Goal: Information Seeking & Learning: Learn about a topic

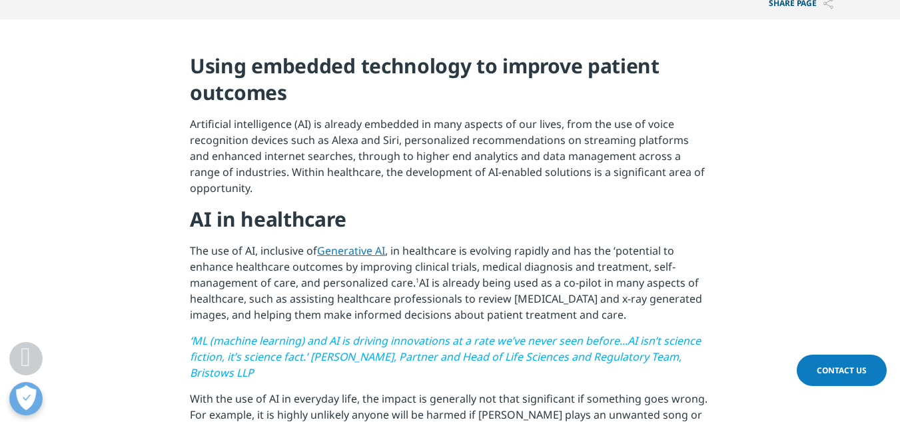
scroll to position [466, 0]
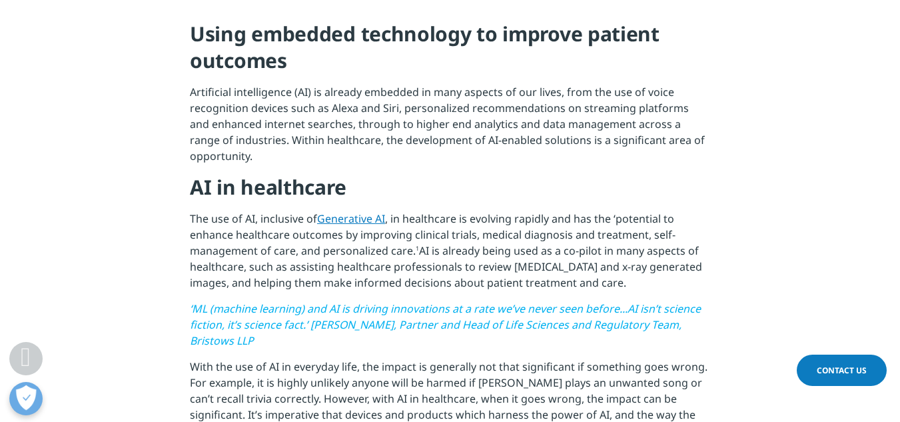
click at [194, 119] on p "Artificial intelligence (AI) is already embedded in many aspects of our lives, …" at bounding box center [450, 129] width 520 height 90
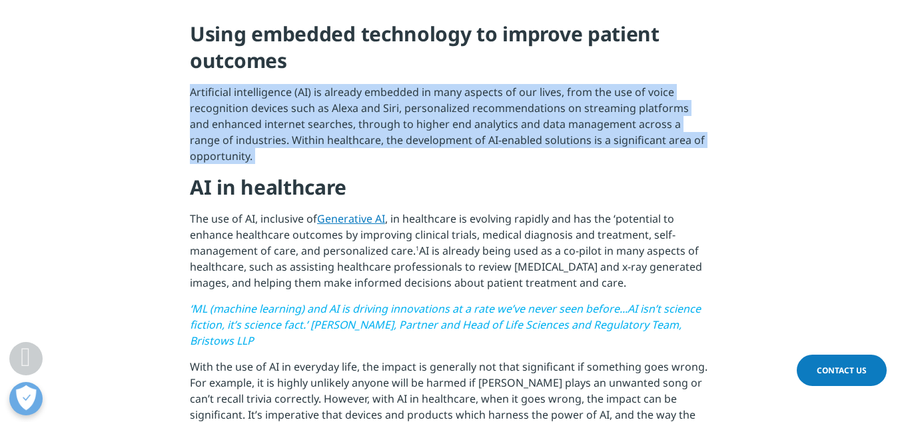
click at [194, 119] on p "Artificial intelligence (AI) is already embedded in many aspects of our lives, …" at bounding box center [450, 129] width 520 height 90
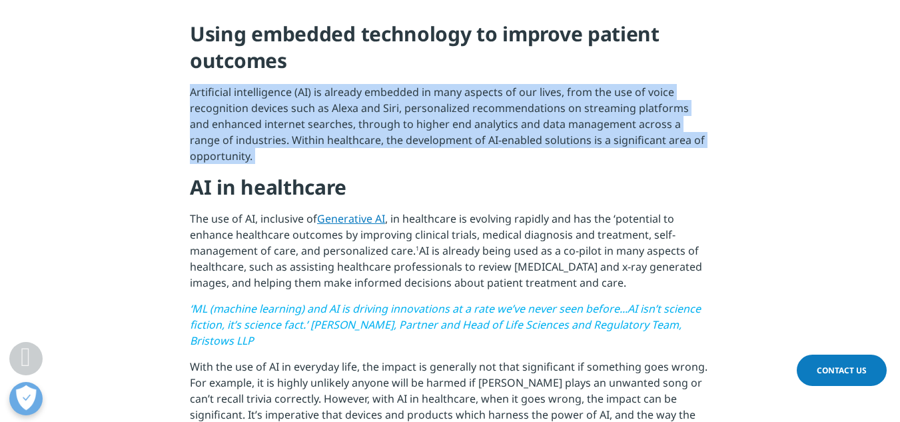
click at [194, 119] on p "Artificial intelligence (AI) is already embedded in many aspects of our lives, …" at bounding box center [450, 129] width 520 height 90
click at [242, 132] on p "Artificial intelligence (AI) is already embedded in many aspects of our lives, …" at bounding box center [450, 129] width 520 height 90
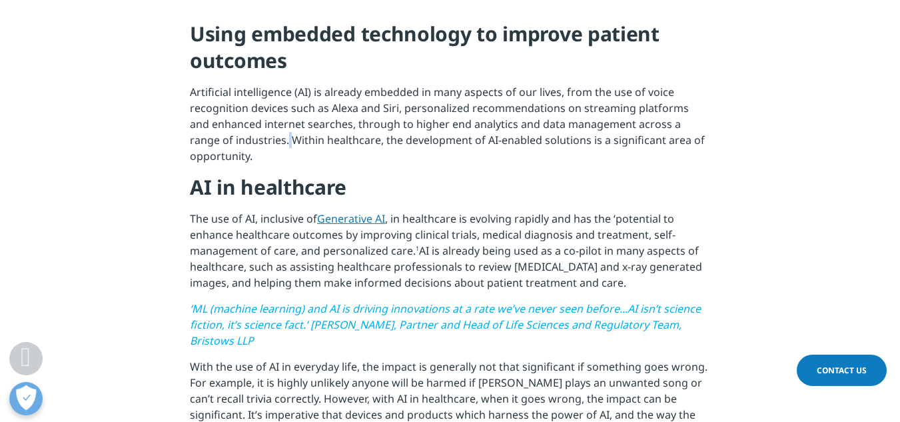
click at [242, 132] on p "Artificial intelligence (AI) is already embedded in many aspects of our lives, …" at bounding box center [450, 129] width 520 height 90
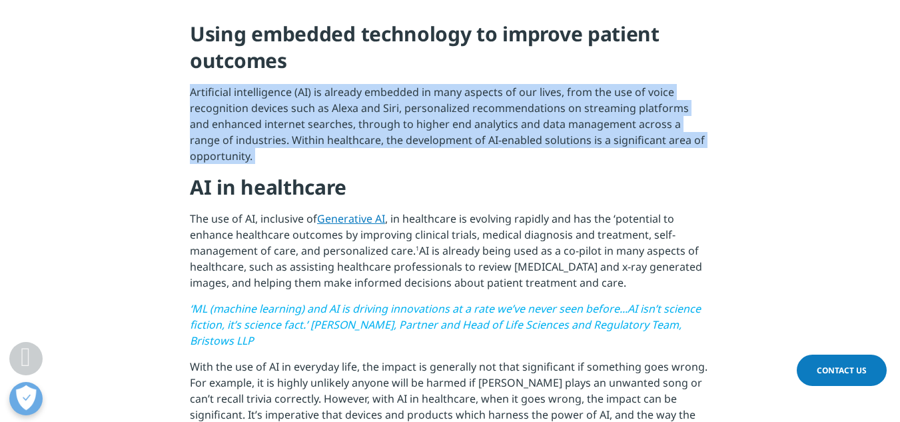
click at [242, 132] on p "Artificial intelligence (AI) is already embedded in many aspects of our lives, …" at bounding box center [450, 129] width 520 height 90
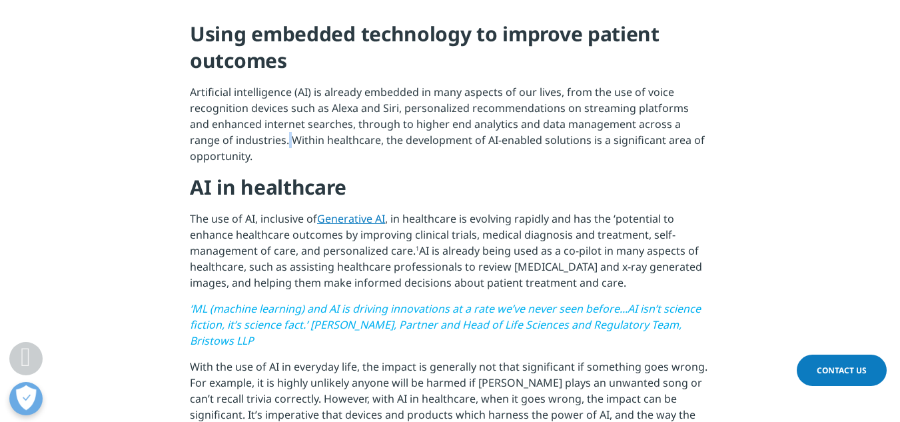
click at [242, 132] on p "Artificial intelligence (AI) is already embedded in many aspects of our lives, …" at bounding box center [450, 129] width 520 height 90
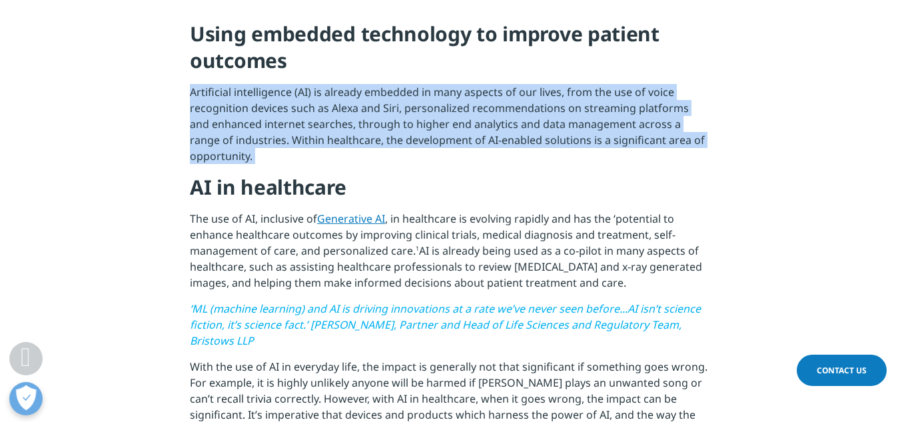
click at [242, 132] on p "Artificial intelligence (AI) is already embedded in many aspects of our lives, …" at bounding box center [450, 129] width 520 height 90
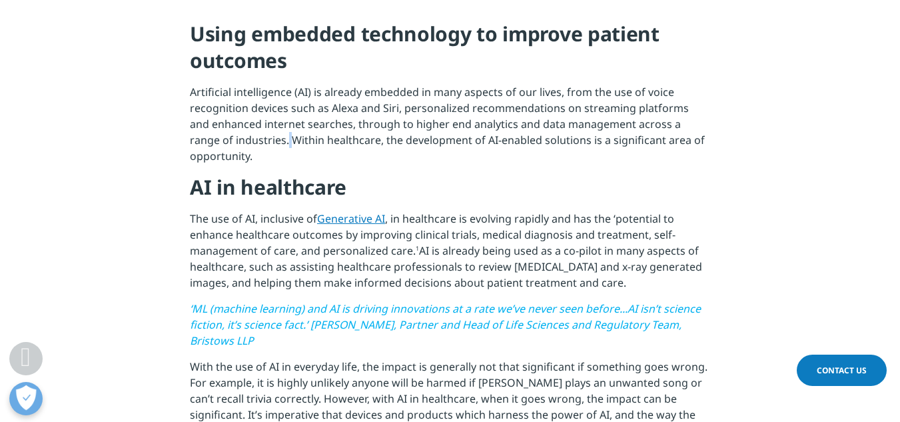
click at [242, 132] on p "Artificial intelligence (AI) is already embedded in many aspects of our lives, …" at bounding box center [450, 129] width 520 height 90
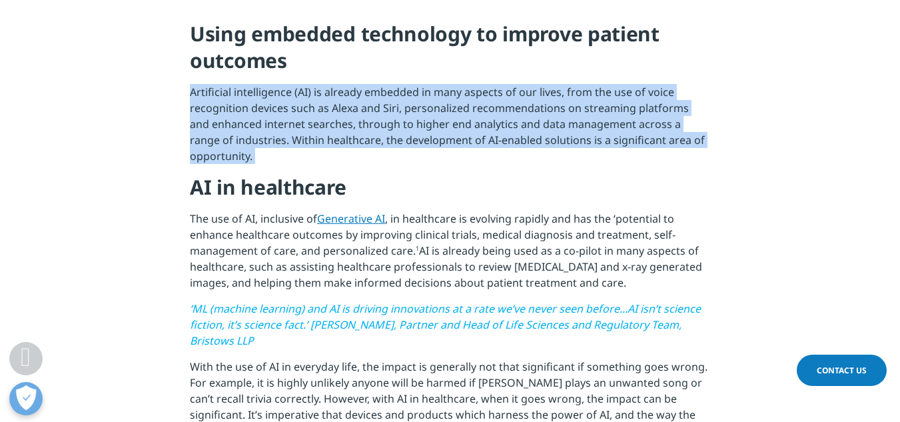
click at [242, 132] on p "Artificial intelligence (AI) is already embedded in many aspects of our lives, …" at bounding box center [450, 129] width 520 height 90
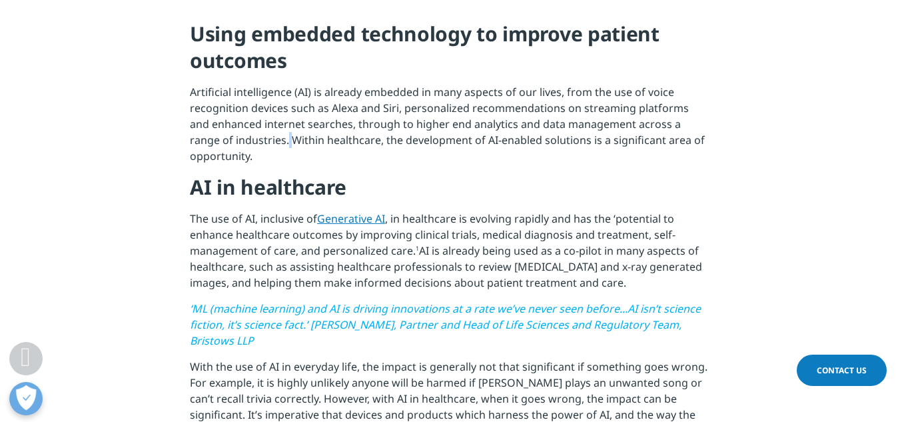
click at [242, 132] on p "Artificial intelligence (AI) is already embedded in many aspects of our lives, …" at bounding box center [450, 129] width 520 height 90
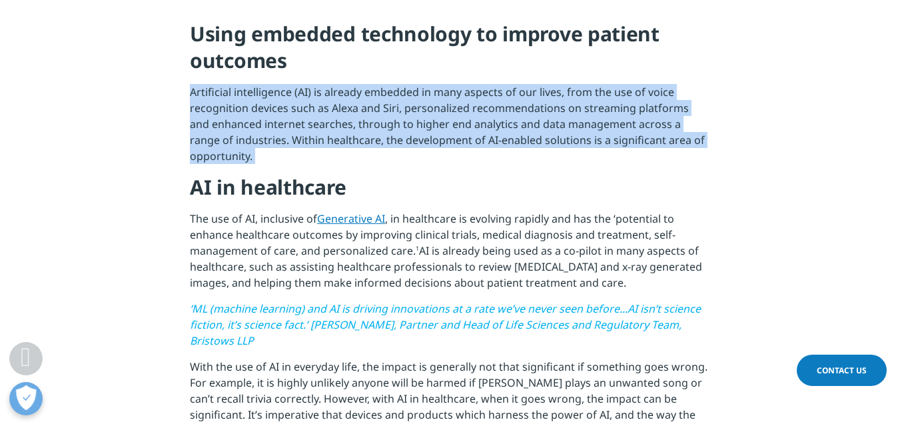
click at [242, 132] on p "Artificial intelligence (AI) is already embedded in many aspects of our lives, …" at bounding box center [450, 129] width 520 height 90
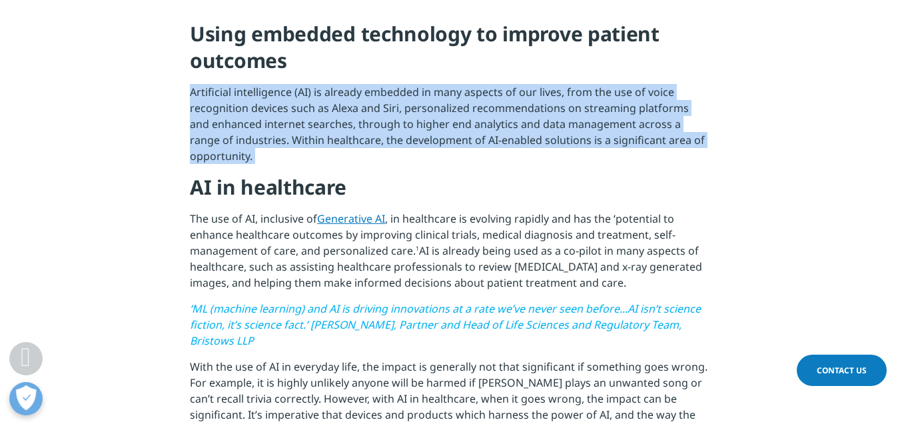
click at [242, 132] on p "Artificial intelligence (AI) is already embedded in many aspects of our lives, …" at bounding box center [450, 129] width 520 height 90
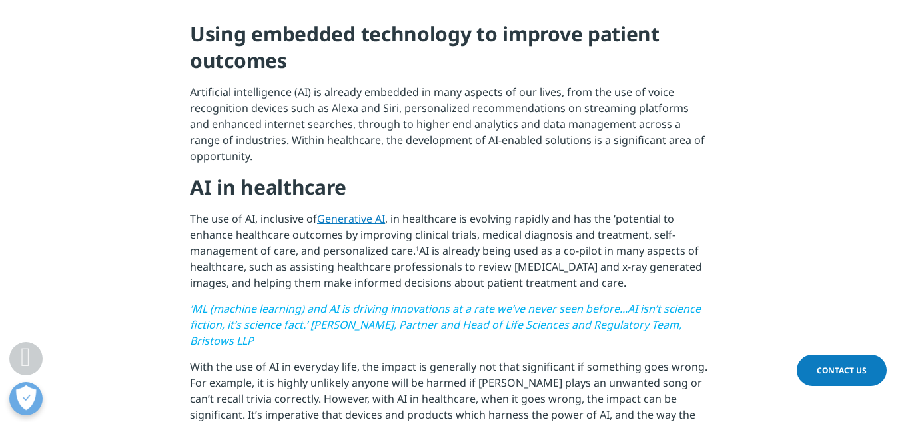
click at [242, 132] on p "Artificial intelligence (AI) is already embedded in many aspects of our lives, …" at bounding box center [450, 129] width 520 height 90
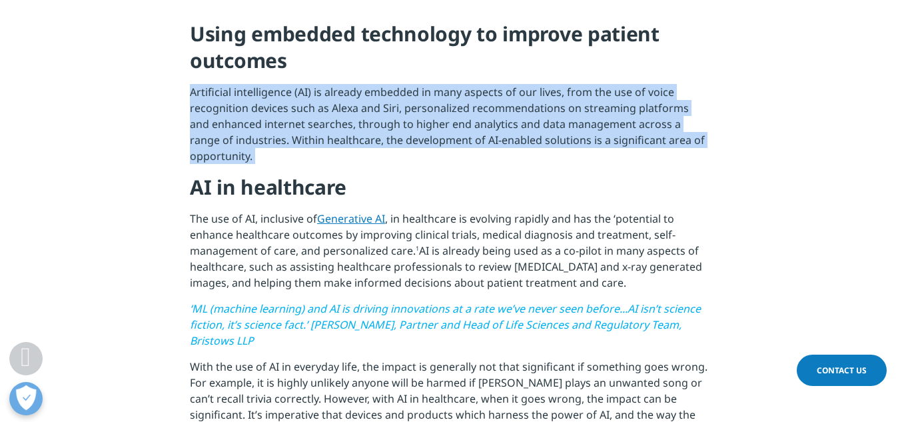
click at [242, 132] on p "Artificial intelligence (AI) is already embedded in many aspects of our lives, …" at bounding box center [450, 129] width 520 height 90
click at [370, 168] on p "Artificial intelligence (AI) is already embedded in many aspects of our lives, …" at bounding box center [450, 129] width 520 height 90
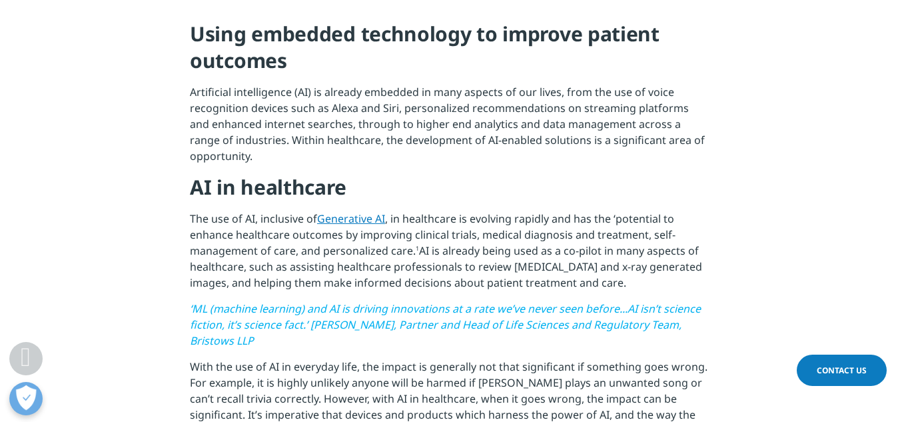
click at [370, 168] on p "Artificial intelligence (AI) is already embedded in many aspects of our lives, …" at bounding box center [450, 129] width 520 height 90
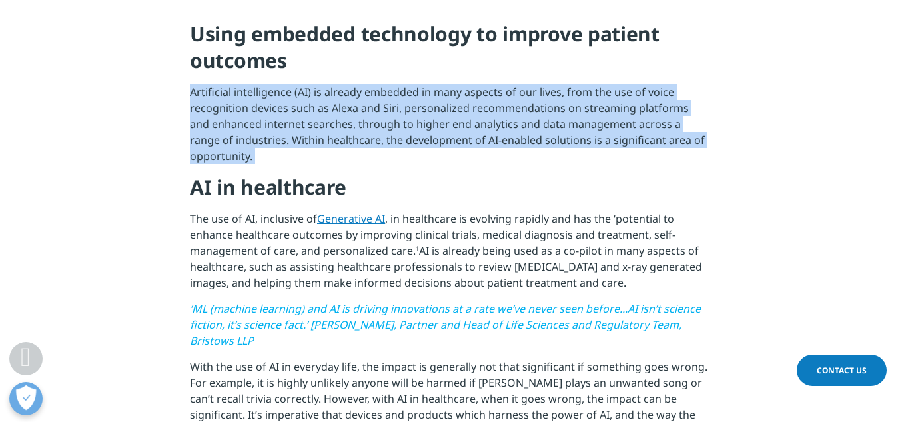
click at [370, 168] on p "Artificial intelligence (AI) is already embedded in many aspects of our lives, …" at bounding box center [450, 129] width 520 height 90
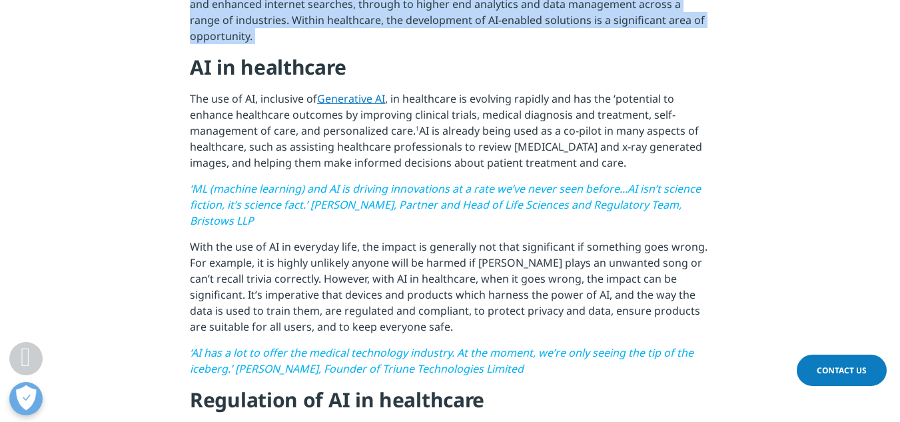
scroll to position [599, 0]
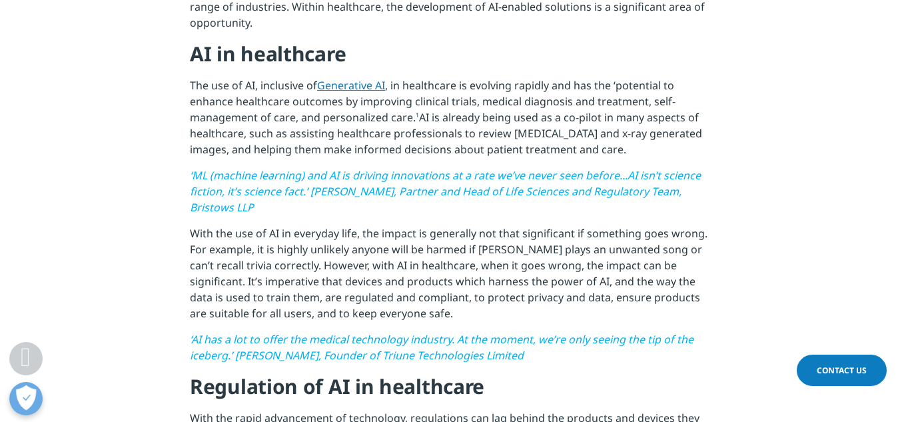
click at [273, 280] on p "With the use of AI in everyday life, the impact is generally not that significa…" at bounding box center [450, 278] width 520 height 106
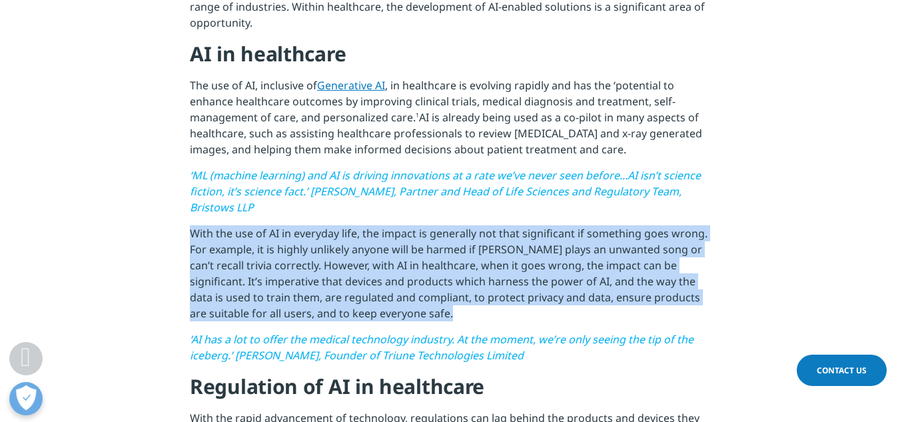
click at [273, 280] on p "With the use of AI in everyday life, the impact is generally not that significa…" at bounding box center [450, 278] width 520 height 106
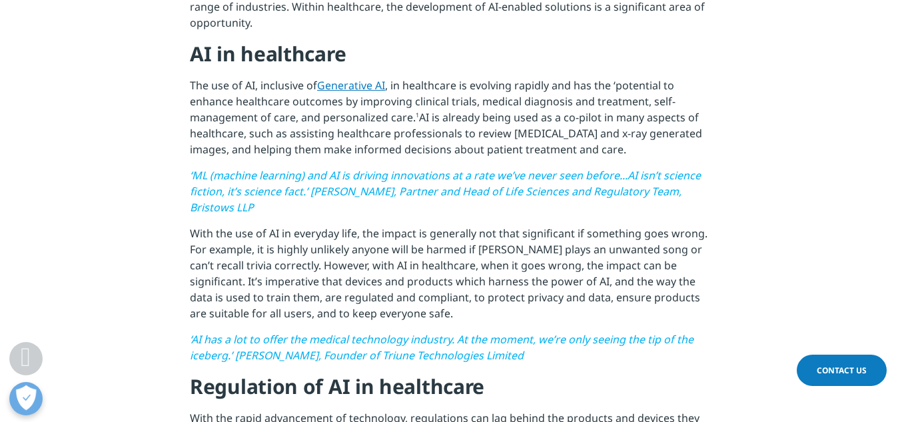
click at [360, 341] on span "‘AI has a lot to offer the medical technology industry. At the moment, we’re on…" at bounding box center [442, 347] width 504 height 31
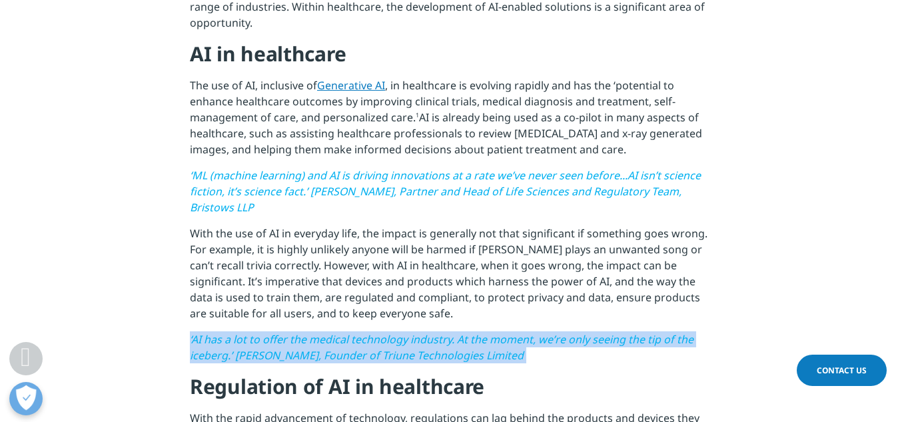
click at [360, 341] on span "‘AI has a lot to offer the medical technology industry. At the moment, we’re on…" at bounding box center [442, 347] width 504 height 31
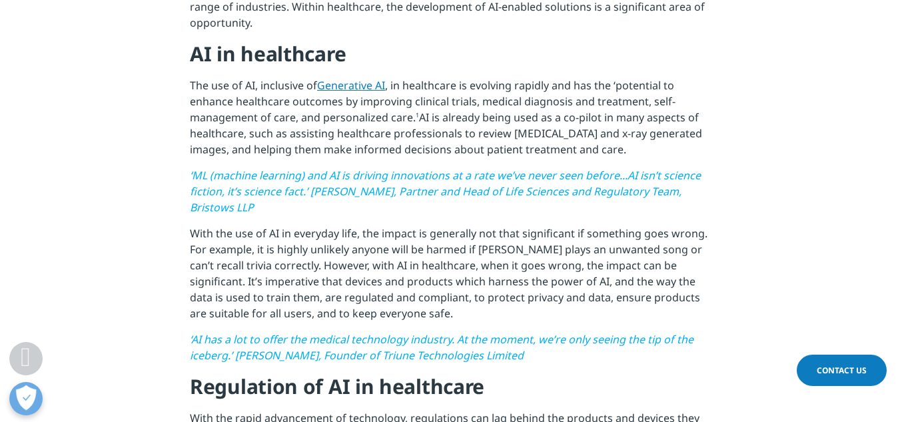
click at [359, 298] on p "With the use of AI in everyday life, the impact is generally not that significa…" at bounding box center [450, 278] width 520 height 106
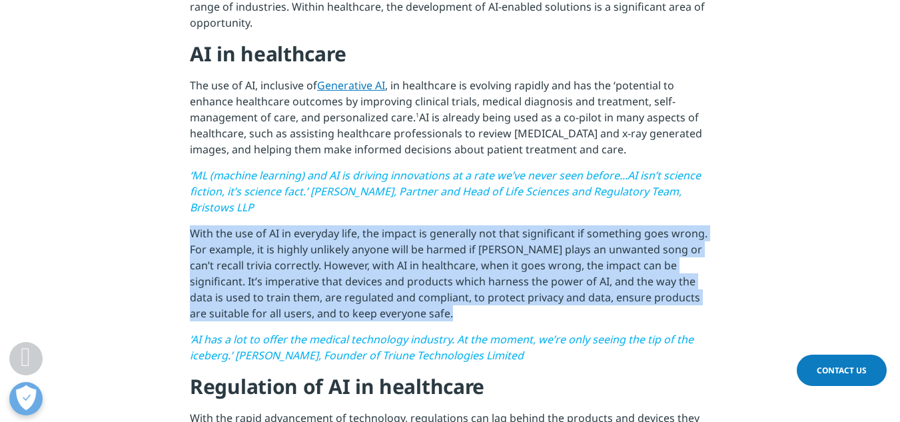
click at [359, 298] on p "With the use of AI in everyday life, the impact is generally not that significa…" at bounding box center [450, 278] width 520 height 106
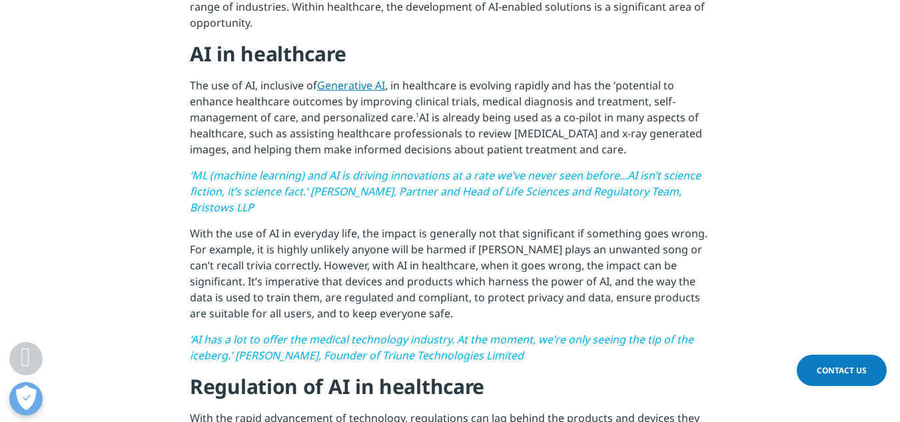
click at [358, 195] on span "‘ML (machine learning) and AI is driving innovations at a rate we’ve never seen…" at bounding box center [445, 191] width 511 height 47
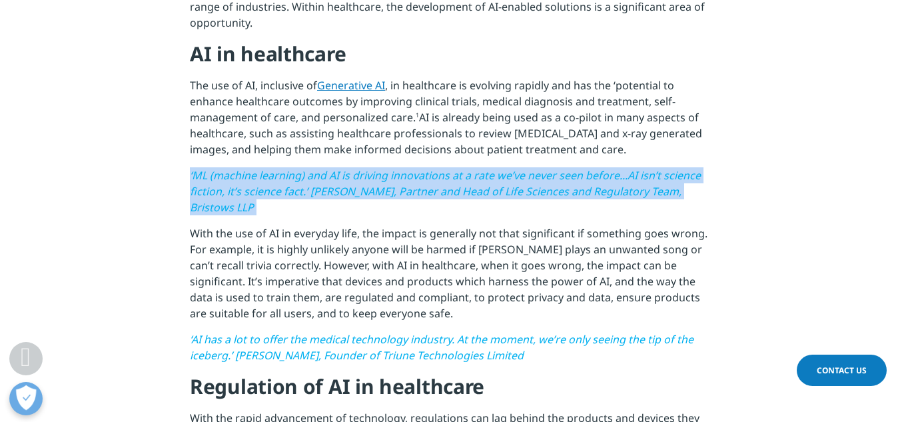
click at [358, 195] on span "‘ML (machine learning) and AI is driving innovations at a rate we’ve never seen…" at bounding box center [445, 191] width 511 height 47
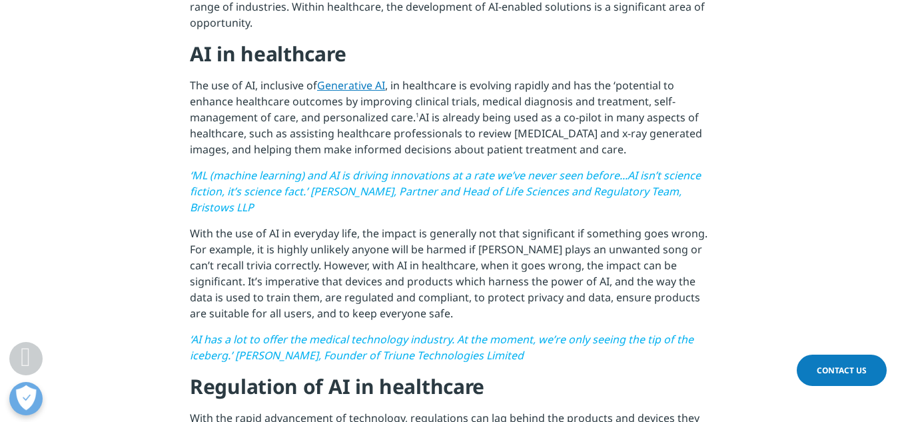
click at [394, 129] on p "The use of AI, inclusive of Generative AI , in healthcare is evolving rapidly a…" at bounding box center [450, 122] width 520 height 90
click at [395, 129] on p "The use of AI, inclusive of Generative AI , in healthcare is evolving rapidly a…" at bounding box center [450, 122] width 520 height 90
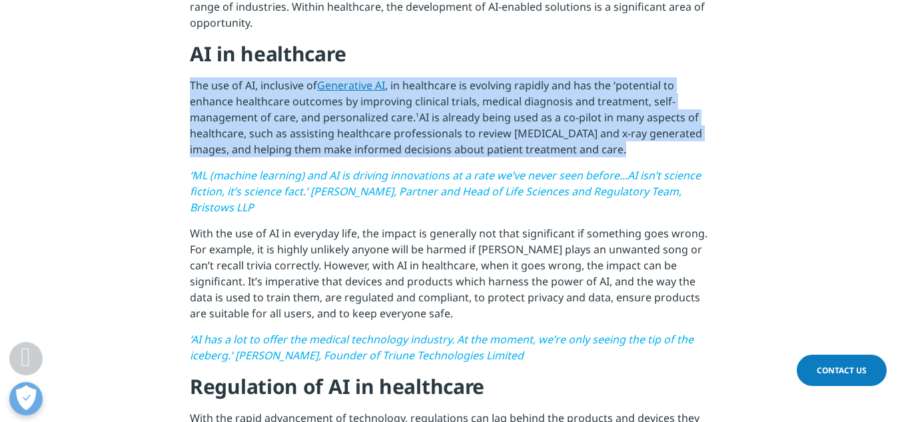
click at [395, 129] on p "The use of AI, inclusive of Generative AI , in healthcare is evolving rapidly a…" at bounding box center [450, 122] width 520 height 90
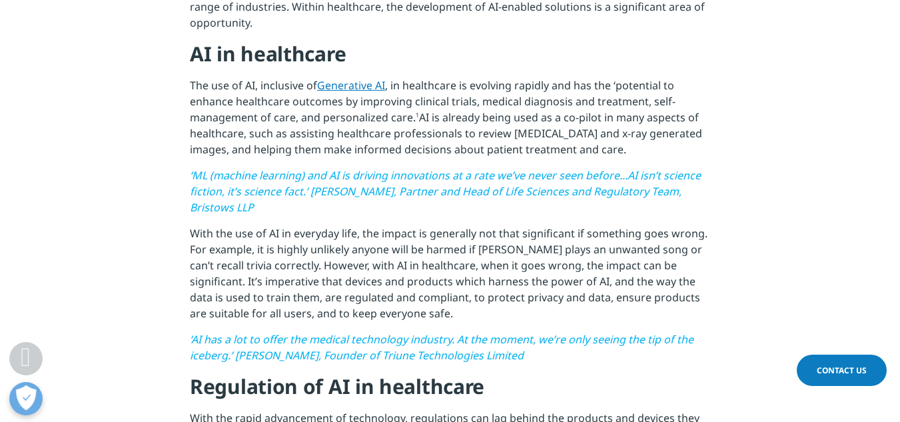
click at [391, 178] on span "‘ML (machine learning) and AI is driving innovations at a rate we’ve never seen…" at bounding box center [445, 191] width 511 height 47
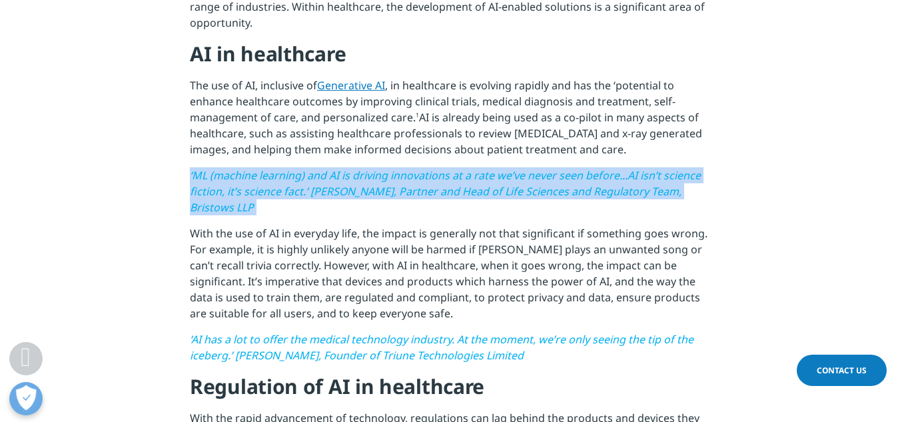
click at [391, 178] on span "‘ML (machine learning) and AI is driving innovations at a rate we’ve never seen…" at bounding box center [445, 191] width 511 height 47
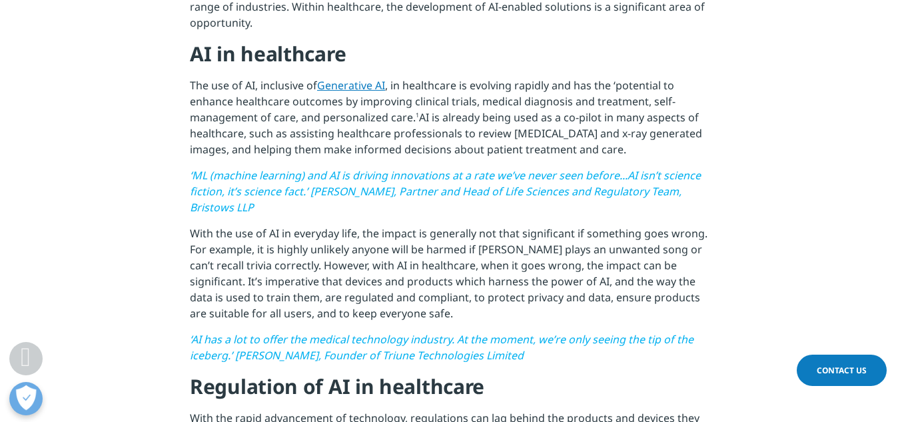
click at [390, 250] on p "With the use of AI in everyday life, the impact is generally not that significa…" at bounding box center [450, 278] width 520 height 106
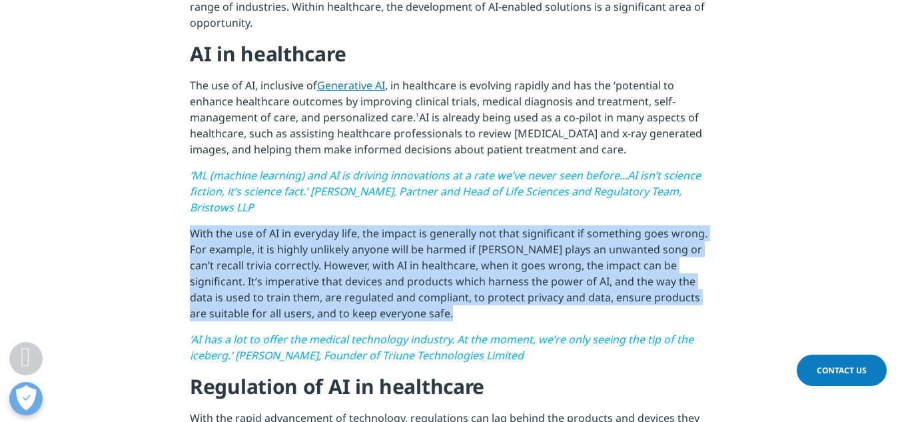
click at [390, 250] on p "With the use of AI in everyday life, the impact is generally not that significa…" at bounding box center [450, 278] width 520 height 106
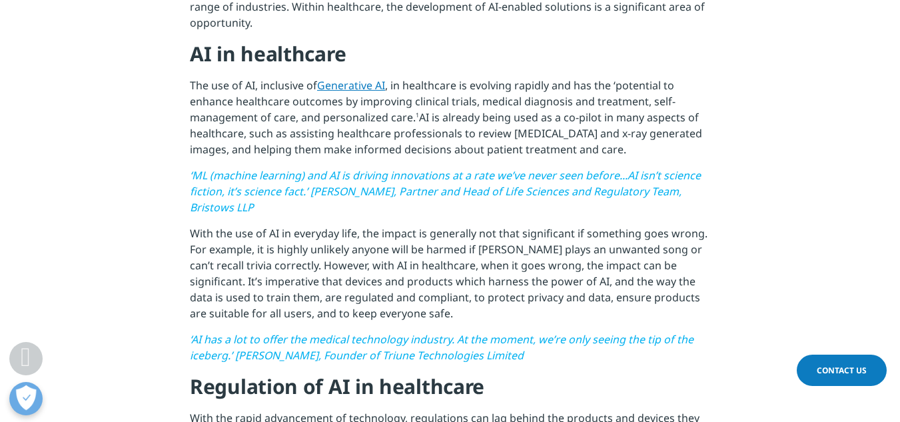
click at [394, 334] on span "‘AI has a lot to offer the medical technology industry. At the moment, we’re on…" at bounding box center [442, 347] width 504 height 31
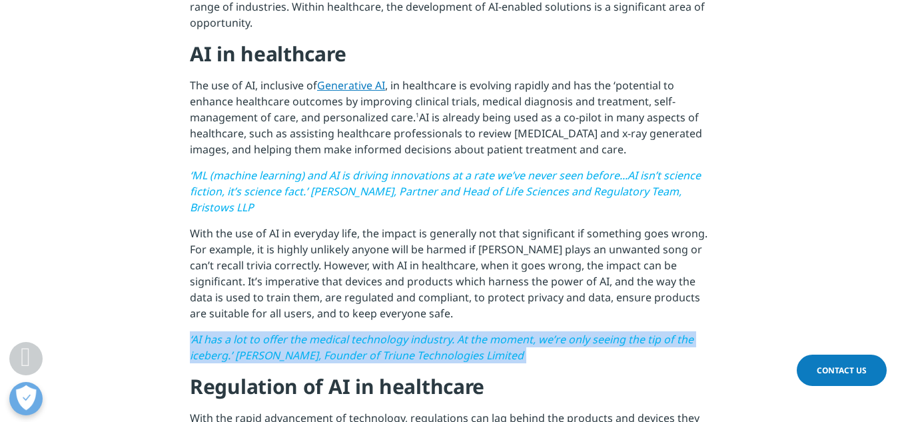
click at [394, 334] on span "‘AI has a lot to offer the medical technology industry. At the moment, we’re on…" at bounding box center [442, 347] width 504 height 31
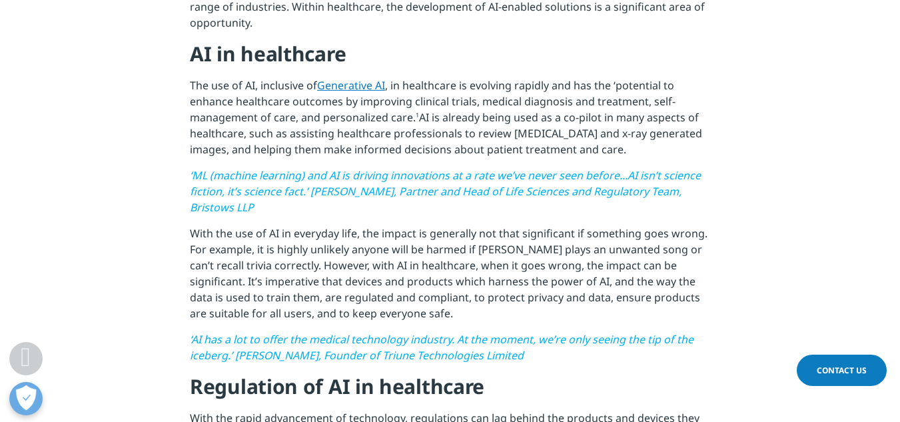
click at [364, 283] on p "With the use of AI in everyday life, the impact is generally not that significa…" at bounding box center [450, 278] width 520 height 106
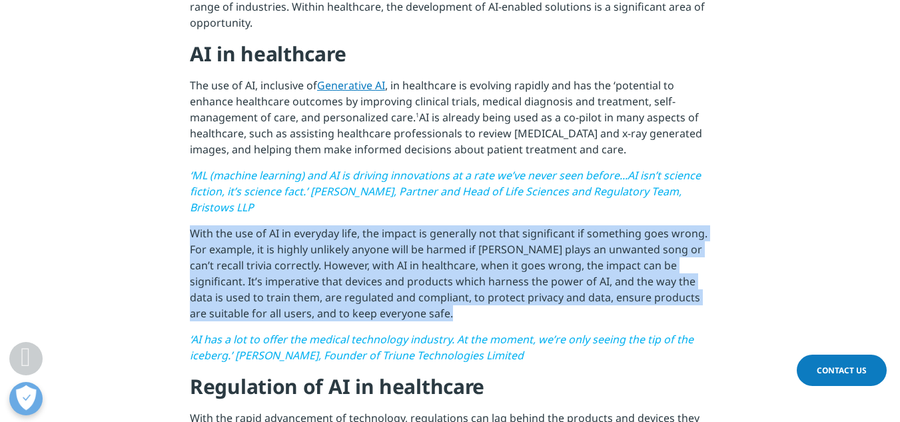
click at [364, 283] on p "With the use of AI in everyday life, the impact is generally not that significa…" at bounding box center [450, 278] width 520 height 106
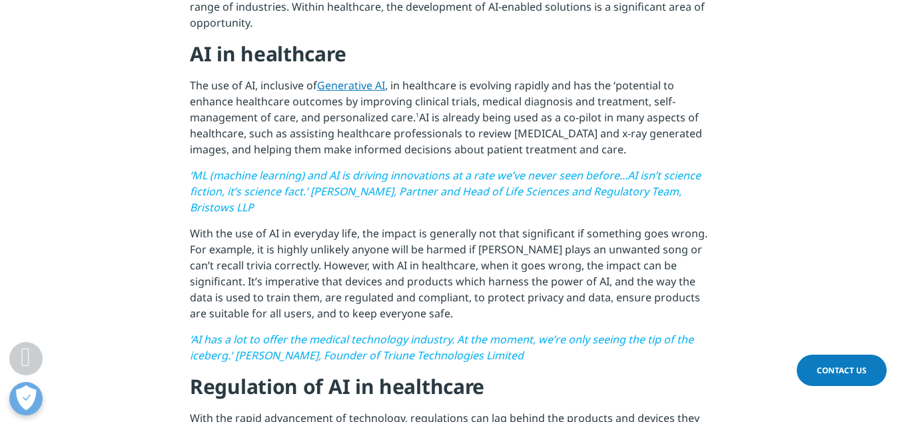
click at [376, 212] on p "‘ML (machine learning) and AI is driving innovations at a rate we’ve never seen…" at bounding box center [450, 196] width 520 height 58
click at [377, 212] on p "‘ML (machine learning) and AI is driving innovations at a rate we’ve never seen…" at bounding box center [450, 196] width 520 height 58
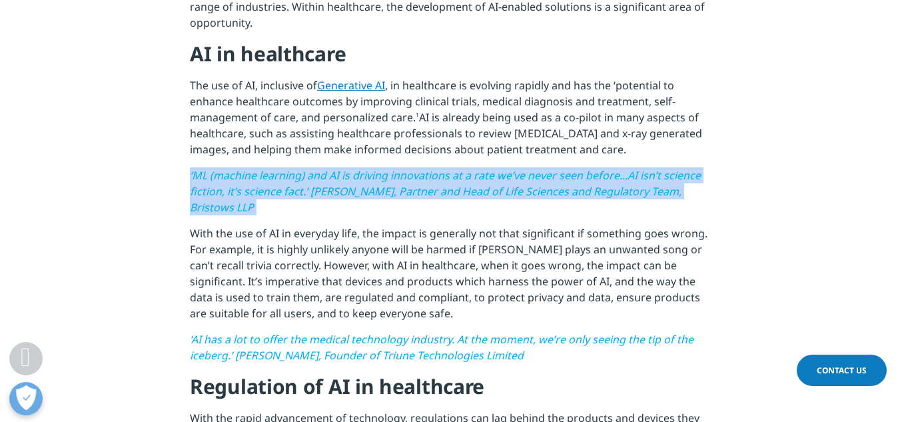
click at [377, 212] on p "‘ML (machine learning) and AI is driving innovations at a rate we’ve never seen…" at bounding box center [450, 196] width 520 height 58
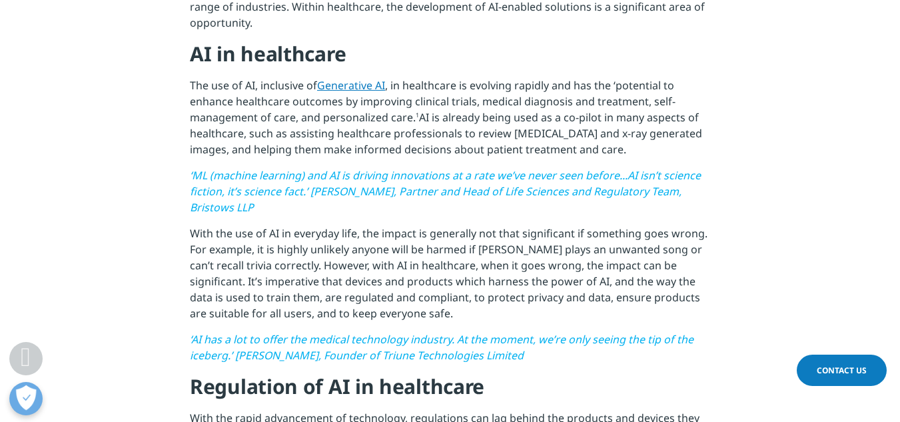
click at [416, 133] on p "The use of AI, inclusive of Generative AI , in healthcare is evolving rapidly a…" at bounding box center [450, 122] width 520 height 90
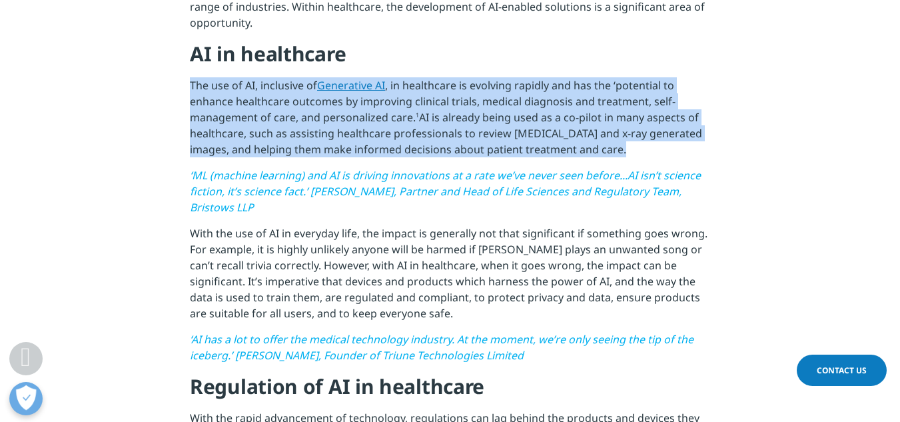
click at [416, 133] on p "The use of AI, inclusive of Generative AI , in healthcare is evolving rapidly a…" at bounding box center [450, 122] width 520 height 90
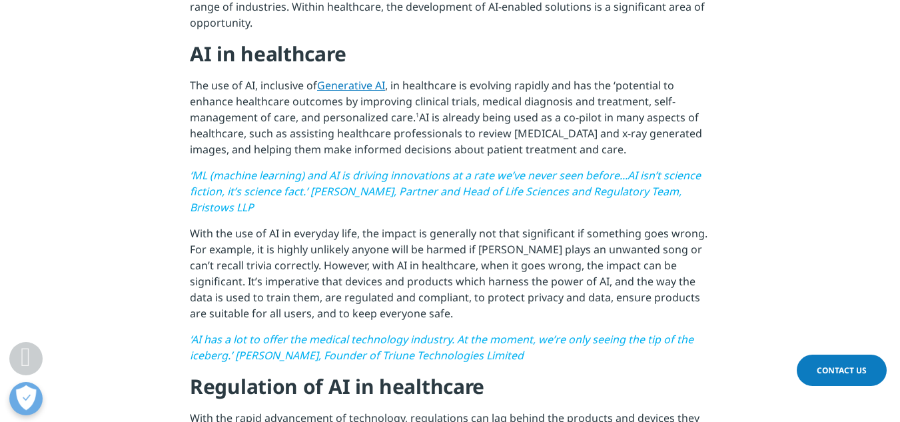
click at [412, 173] on span "‘ML (machine learning) and AI is driving innovations at a rate we’ve never seen…" at bounding box center [445, 191] width 511 height 47
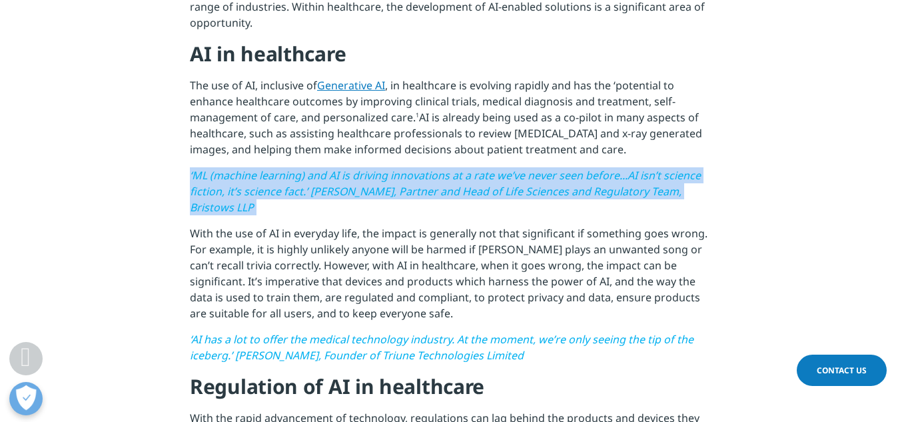
click at [412, 173] on span "‘ML (machine learning) and AI is driving innovations at a rate we’ve never seen…" at bounding box center [445, 191] width 511 height 47
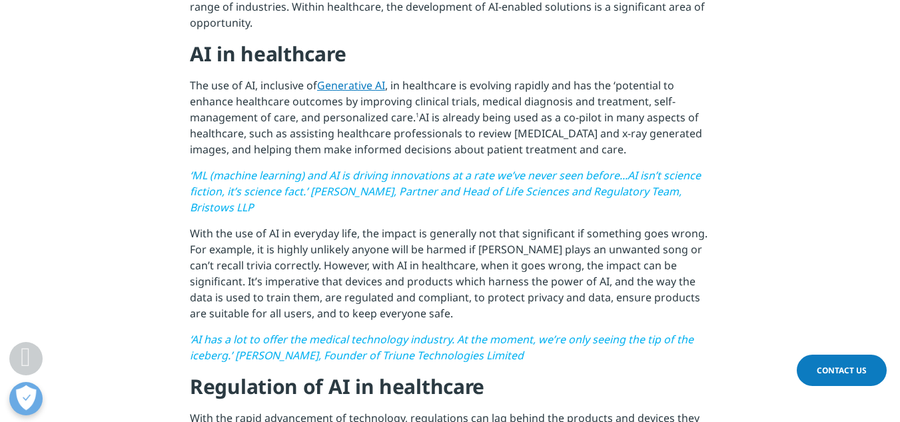
click at [409, 280] on p "With the use of AI in everyday life, the impact is generally not that significa…" at bounding box center [450, 278] width 520 height 106
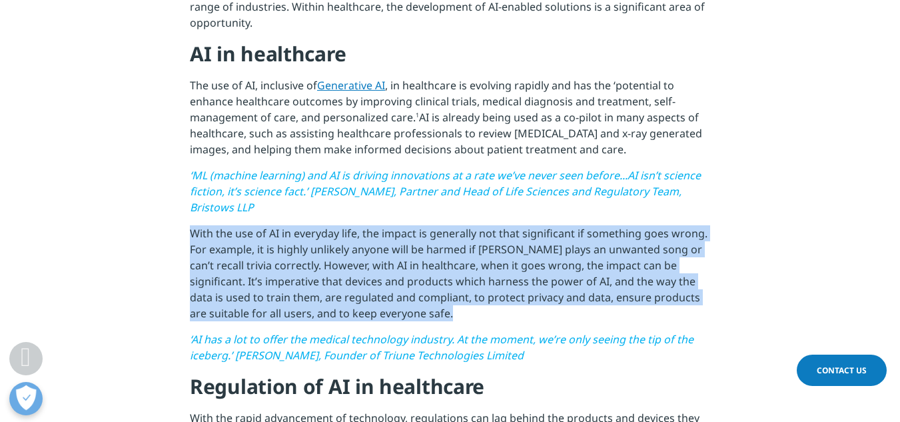
click at [409, 280] on p "With the use of AI in everyday life, the impact is generally not that significa…" at bounding box center [450, 278] width 520 height 106
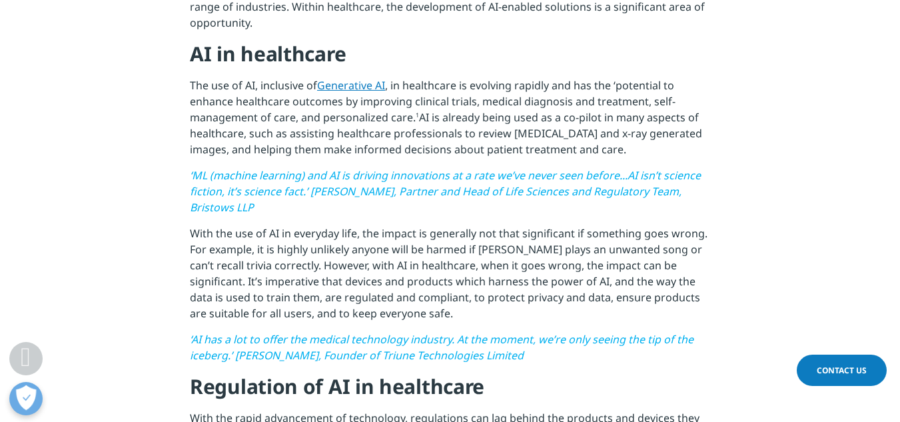
click at [421, 362] on span "‘AI has a lot to offer the medical technology industry. At the moment, we’re on…" at bounding box center [442, 347] width 504 height 31
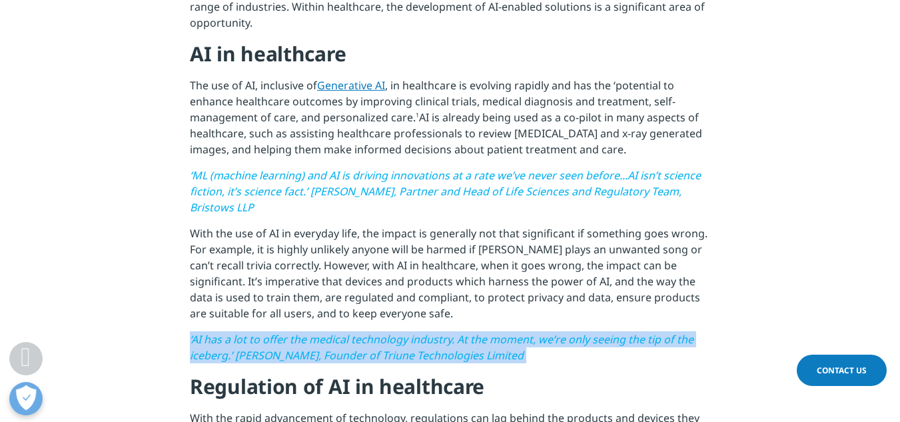
click at [421, 362] on span "‘AI has a lot to offer the medical technology industry. At the moment, we’re on…" at bounding box center [442, 347] width 504 height 31
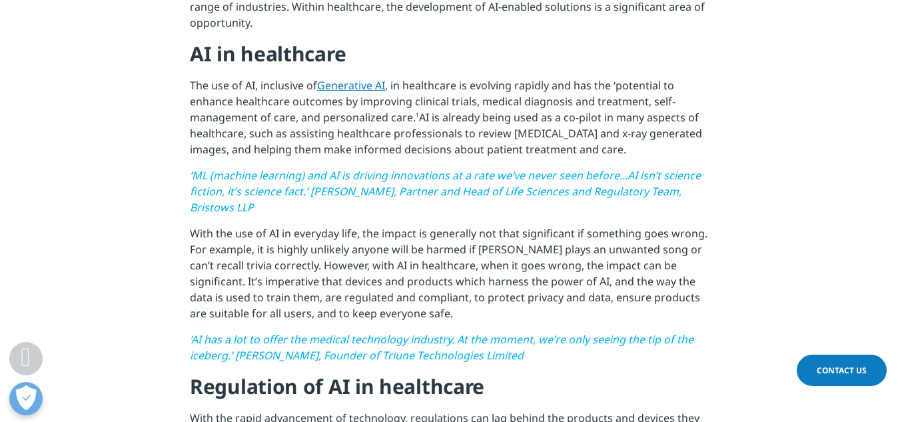
click at [418, 305] on p "With the use of AI in everyday life, the impact is generally not that significa…" at bounding box center [450, 278] width 520 height 106
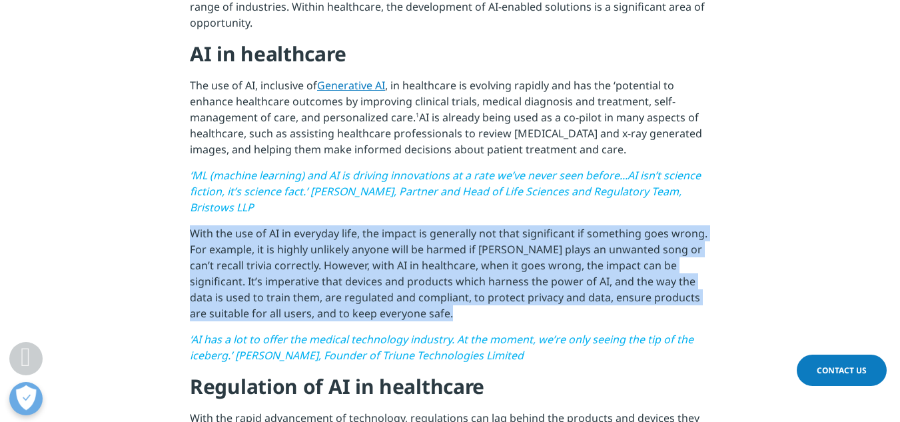
click at [418, 305] on p "With the use of AI in everyday life, the impact is generally not that significa…" at bounding box center [450, 278] width 520 height 106
click at [439, 240] on p "With the use of AI in everyday life, the impact is generally not that significa…" at bounding box center [450, 278] width 520 height 106
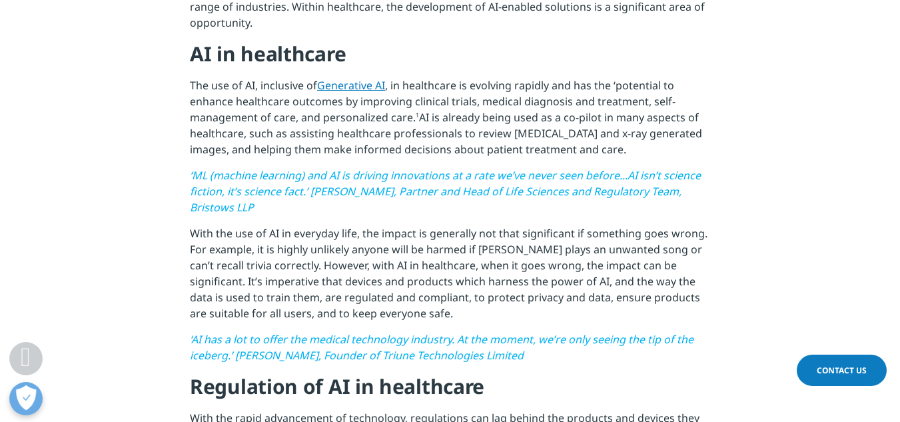
click at [449, 232] on p "With the use of AI in everyday life, the impact is generally not that significa…" at bounding box center [450, 278] width 520 height 106
click at [458, 215] on p "‘ML (machine learning) and AI is driving innovations at a rate we’ve never seen…" at bounding box center [450, 196] width 520 height 58
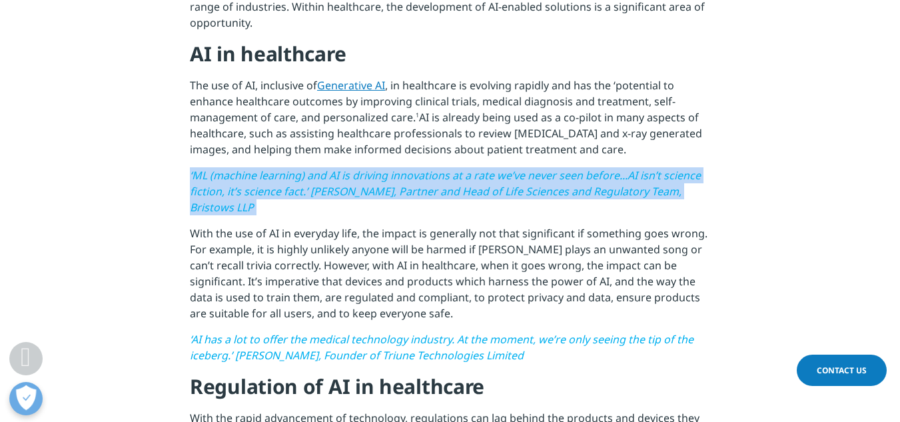
click at [458, 215] on p "‘ML (machine learning) and AI is driving innovations at a rate we’ve never seen…" at bounding box center [450, 196] width 520 height 58
click at [458, 209] on p "‘ML (machine learning) and AI is driving innovations at a rate we’ve never seen…" at bounding box center [450, 196] width 520 height 58
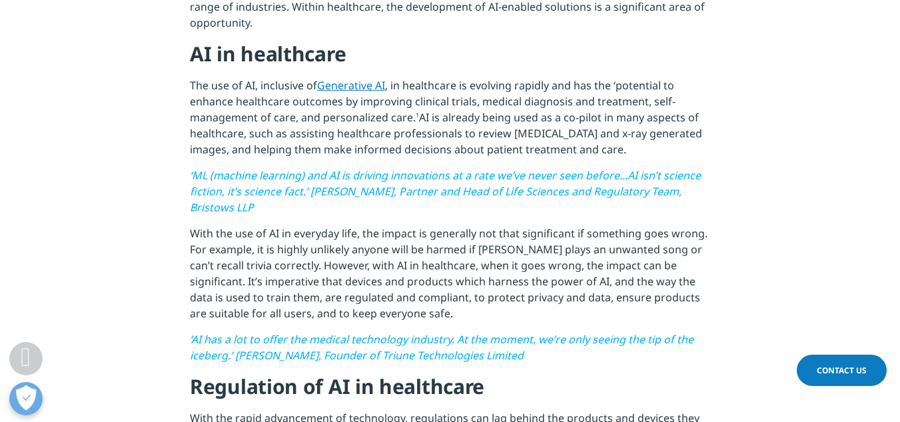
click at [484, 133] on p "The use of AI, inclusive of Generative AI , in healthcare is evolving rapidly a…" at bounding box center [450, 122] width 520 height 90
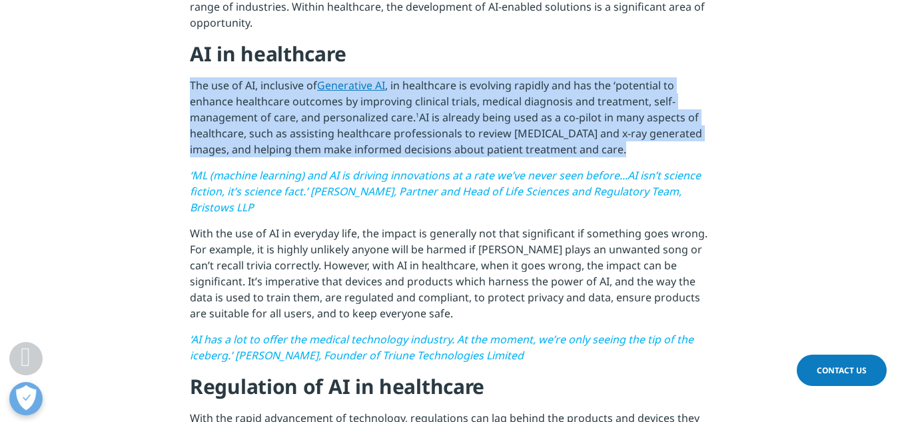
click at [484, 133] on p "The use of AI, inclusive of Generative AI , in healthcare is evolving rapidly a…" at bounding box center [450, 122] width 520 height 90
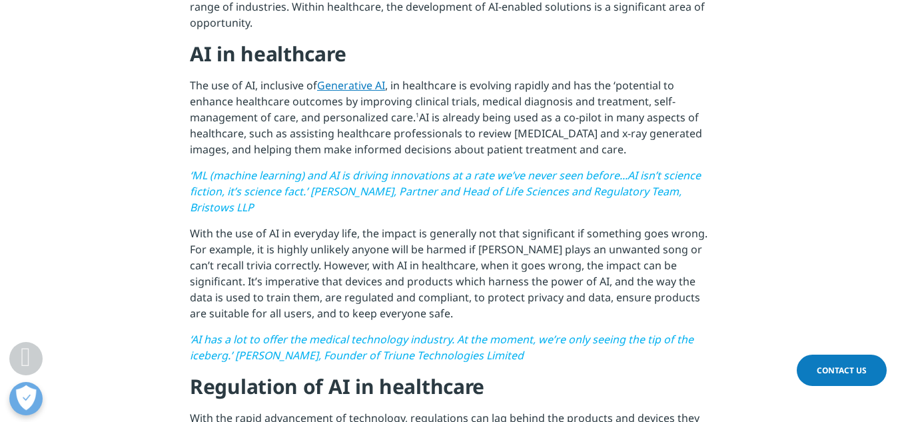
click at [464, 231] on p "With the use of AI in everyday life, the impact is generally not that significa…" at bounding box center [450, 278] width 520 height 106
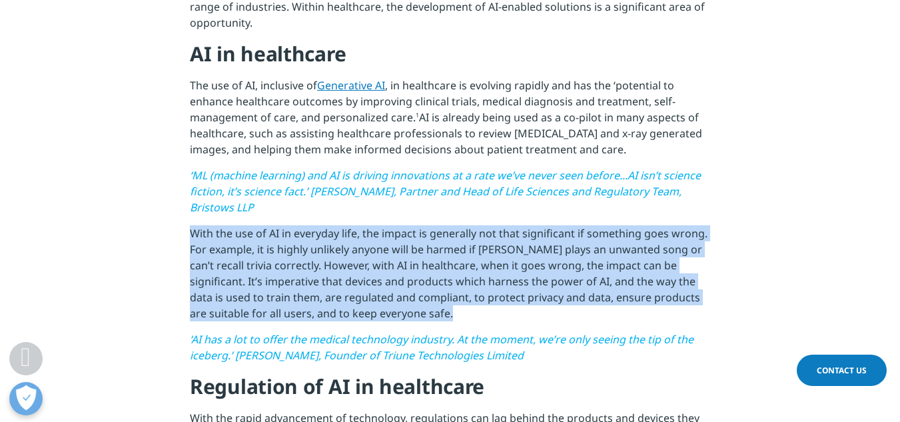
click at [464, 231] on p "With the use of AI in everyday life, the impact is generally not that significa…" at bounding box center [450, 278] width 520 height 106
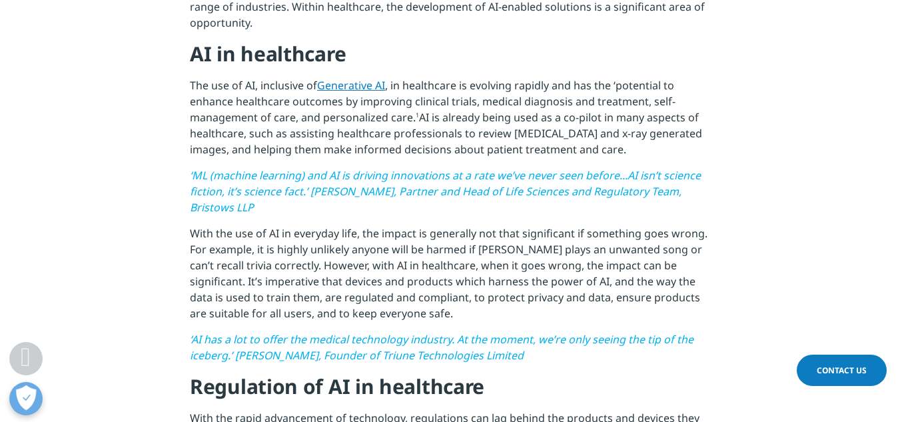
click at [467, 188] on span "‘ML (machine learning) and AI is driving innovations at a rate we’ve never seen…" at bounding box center [445, 191] width 511 height 47
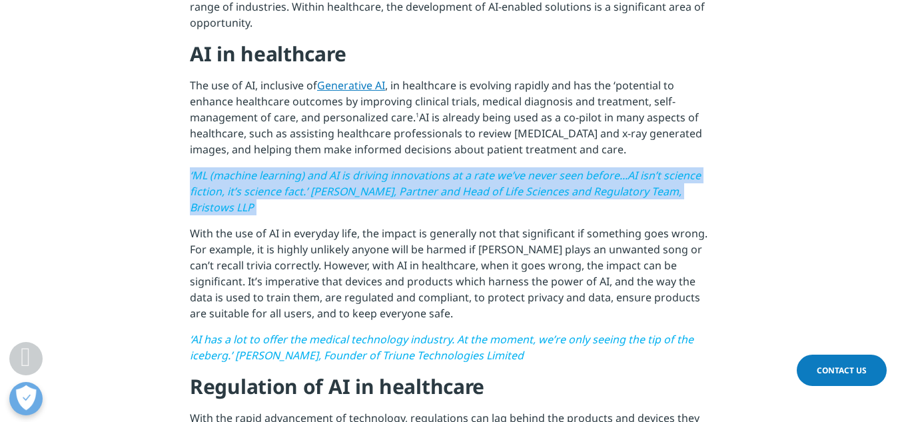
click at [467, 188] on span "‘ML (machine learning) and AI is driving innovations at a rate we’ve never seen…" at bounding box center [445, 191] width 511 height 47
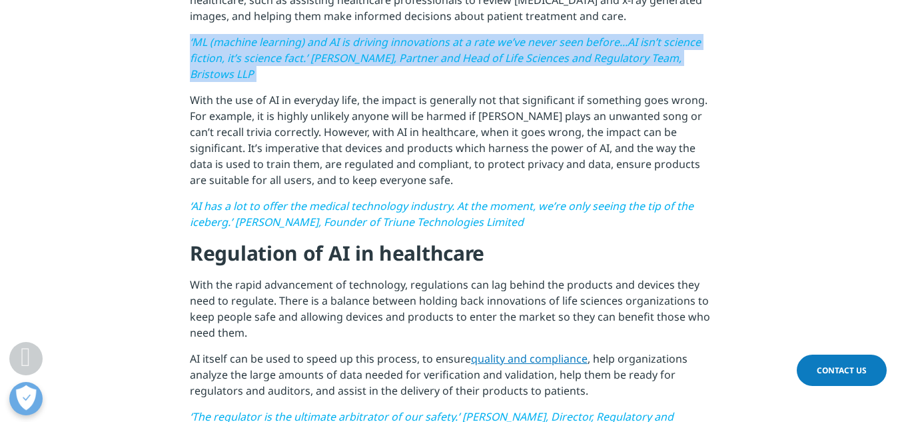
scroll to position [333, 0]
